Goal: Task Accomplishment & Management: Use online tool/utility

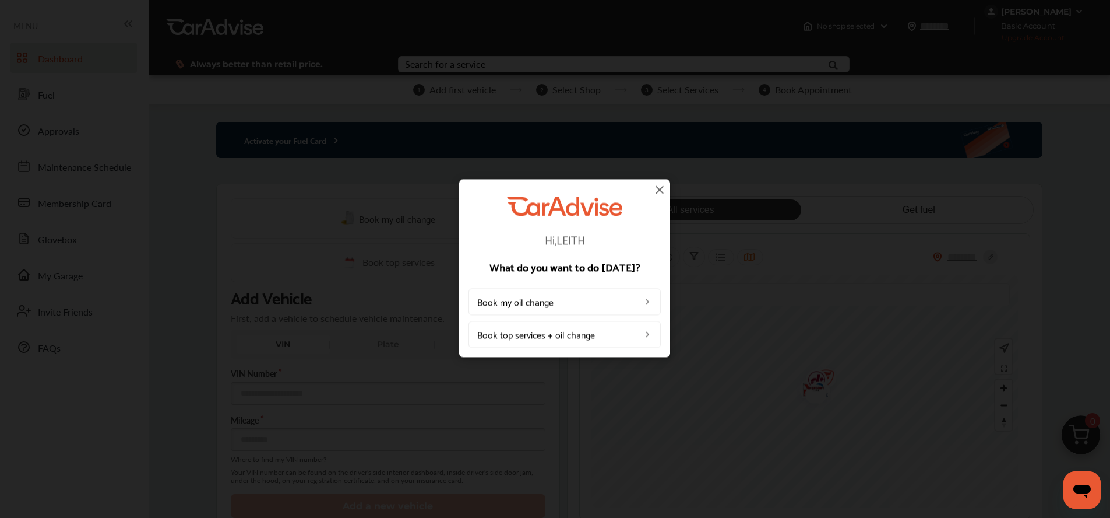
click at [660, 187] on img at bounding box center [660, 189] width 14 height 14
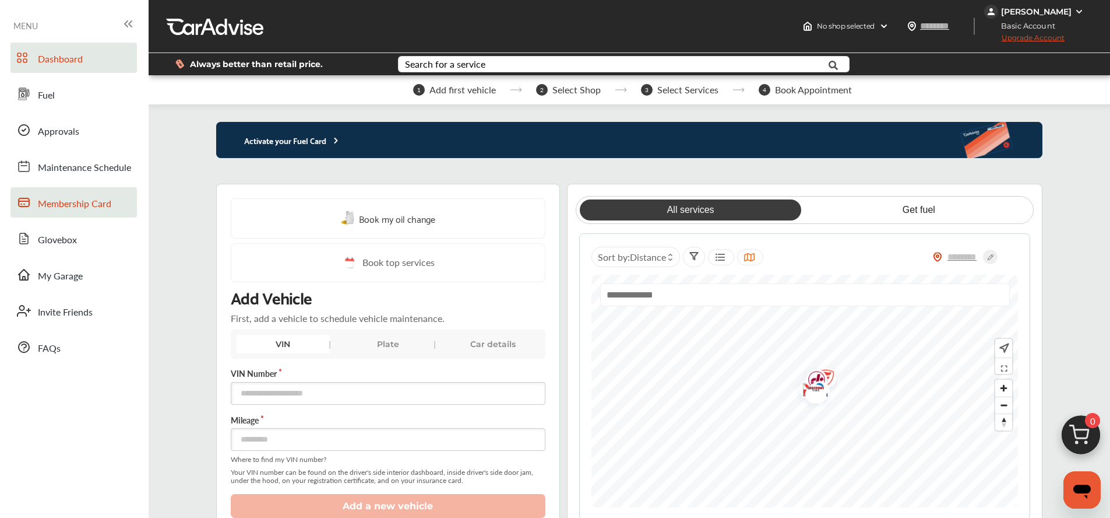
click at [57, 202] on span "Membership Card" at bounding box center [74, 203] width 73 height 15
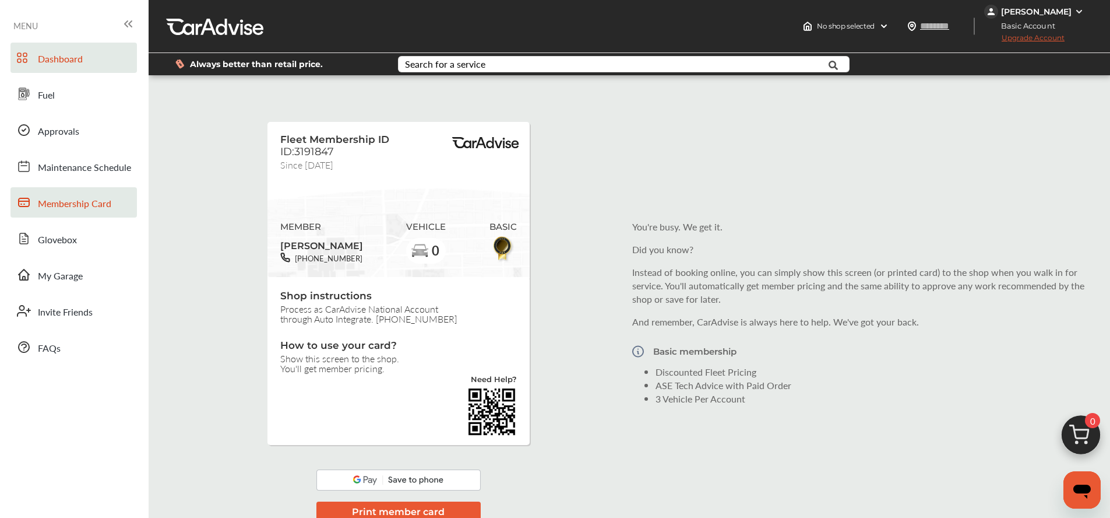
click at [50, 66] on span "Dashboard" at bounding box center [60, 59] width 45 height 15
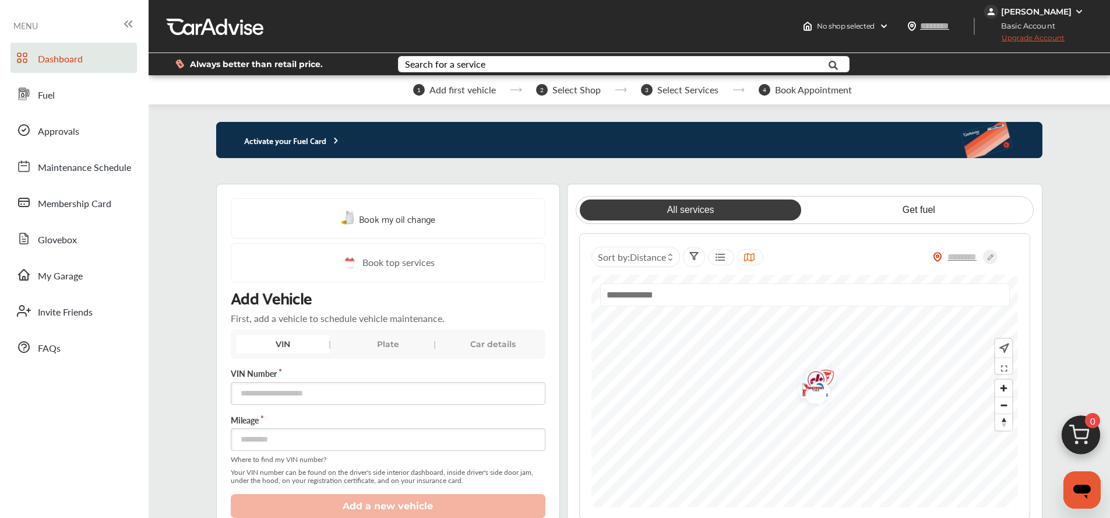
click at [797, 135] on div "Activate your Fuel Card" at bounding box center [629, 140] width 827 height 36
click at [329, 138] on p "Activate your Fuel Card" at bounding box center [278, 139] width 125 height 13
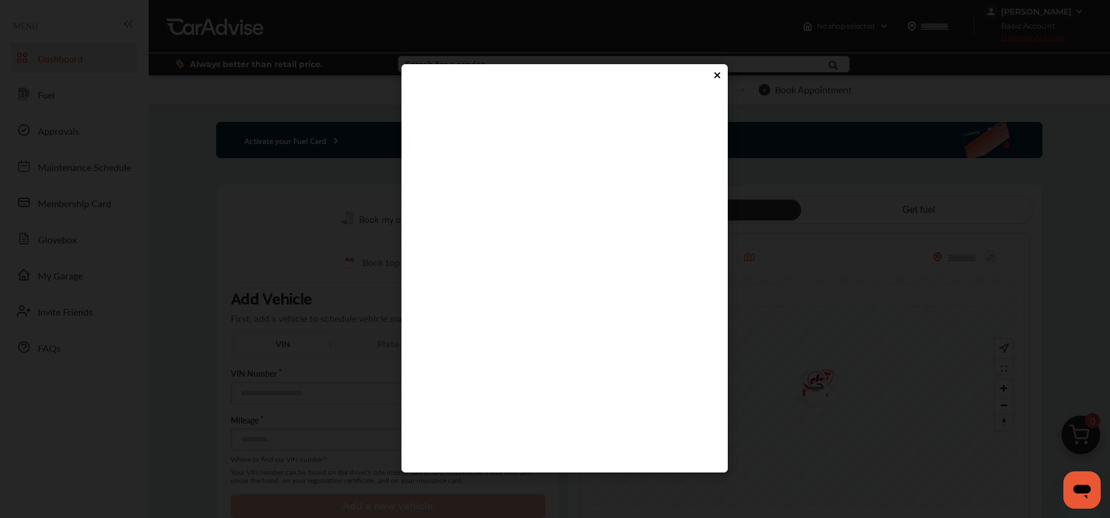
click at [449, 305] on flutter-view at bounding box center [564, 269] width 303 height 350
type input "****"
click at [502, 345] on flutter-view "****" at bounding box center [564, 269] width 303 height 350
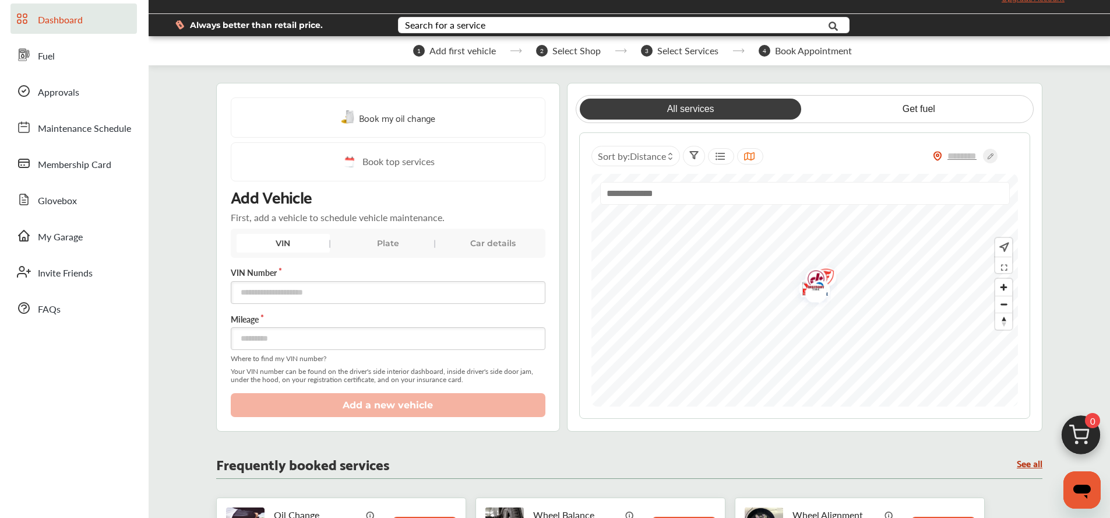
scroll to position [17, 0]
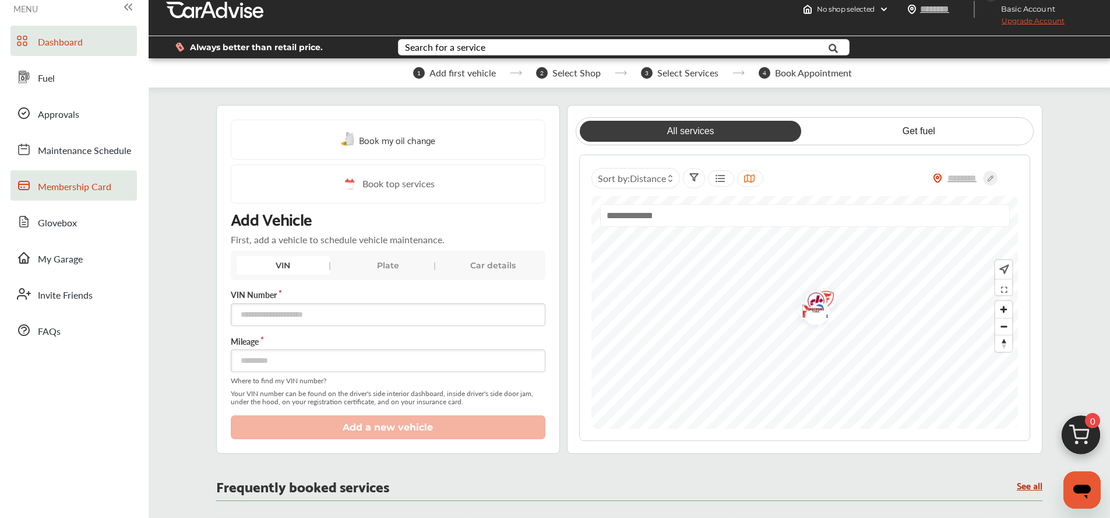
click at [61, 180] on span "Membership Card" at bounding box center [74, 187] width 73 height 15
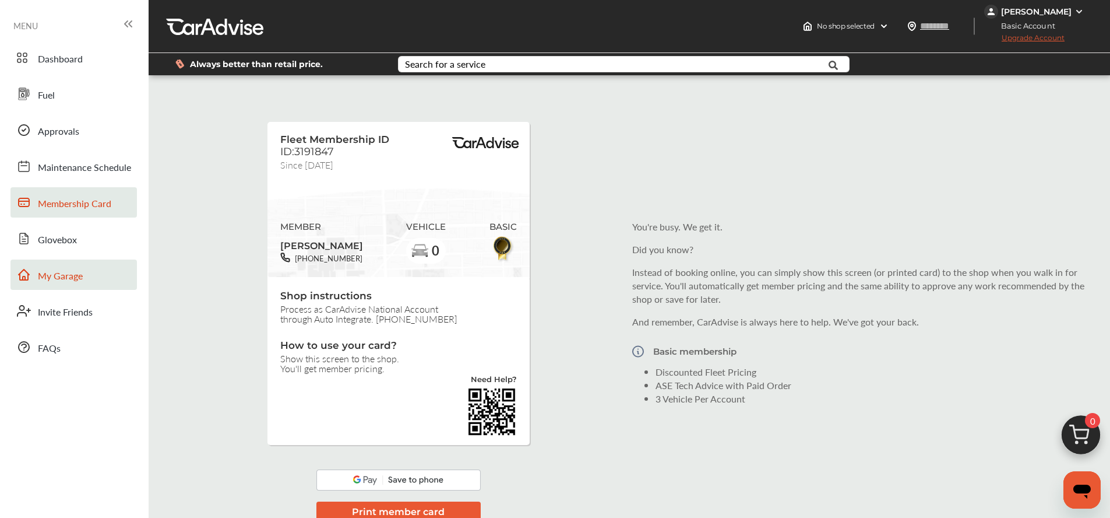
click at [54, 282] on span "My Garage" at bounding box center [60, 276] width 45 height 15
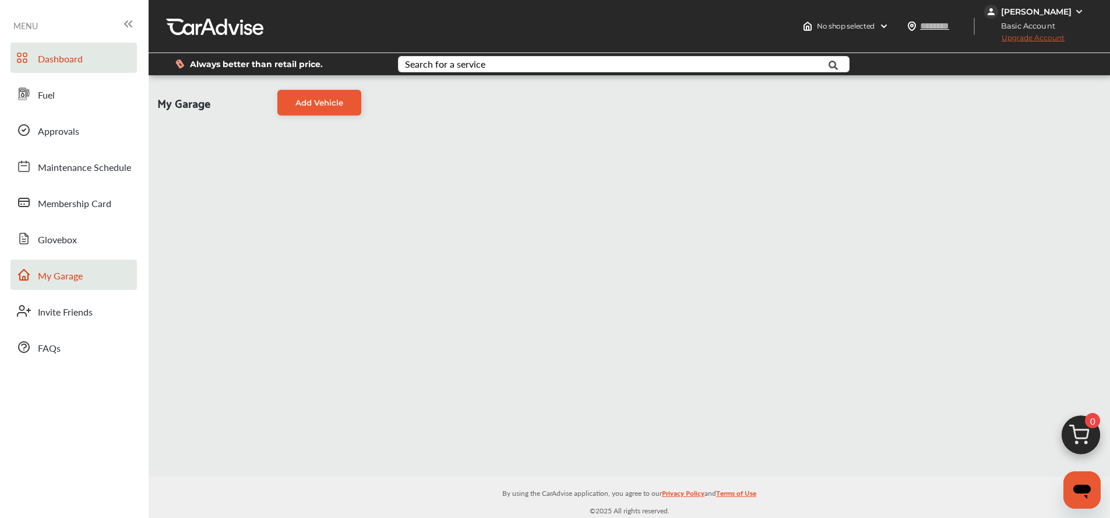
click at [55, 53] on span "Dashboard" at bounding box center [60, 59] width 45 height 15
